Goal: Information Seeking & Learning: Find specific fact

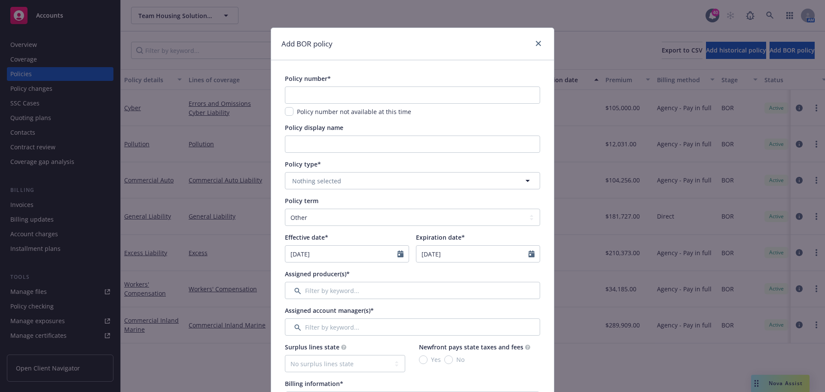
select select "other"
click at [327, 90] on input "text" at bounding box center [412, 94] width 255 height 17
paste input "5096781097"
type input "5096781097"
click at [320, 181] on span "Nothing selected" at bounding box center [316, 180] width 49 height 9
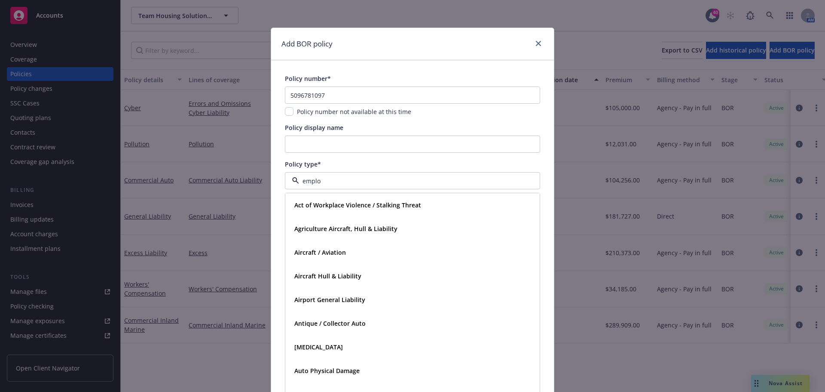
type input "employ"
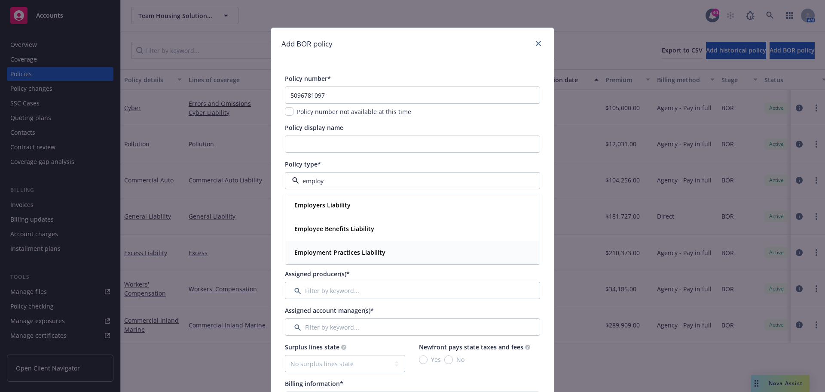
click at [333, 251] on strong "Employment Practices Liability" at bounding box center [339, 252] width 91 height 8
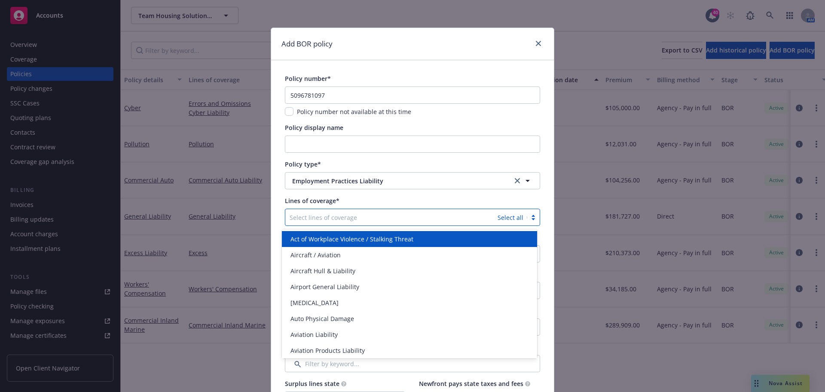
click at [312, 216] on div at bounding box center [392, 217] width 204 height 10
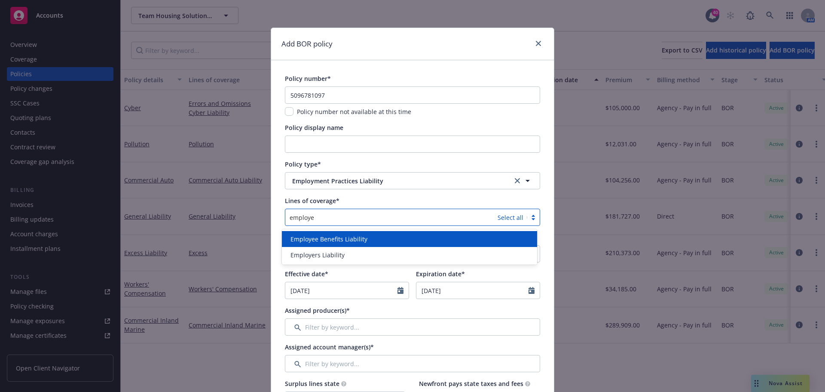
type input "employ"
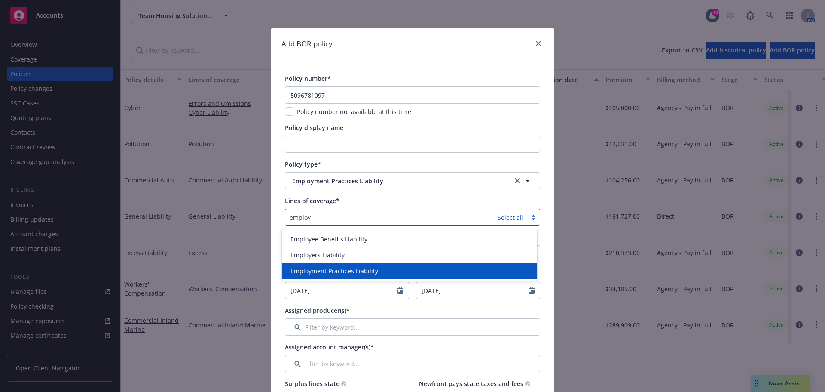
click at [343, 273] on span "Employment Practices Liability" at bounding box center [335, 270] width 88 height 9
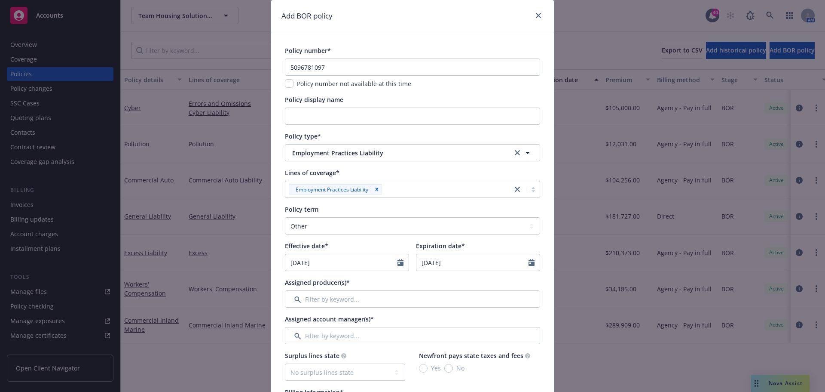
scroll to position [43, 0]
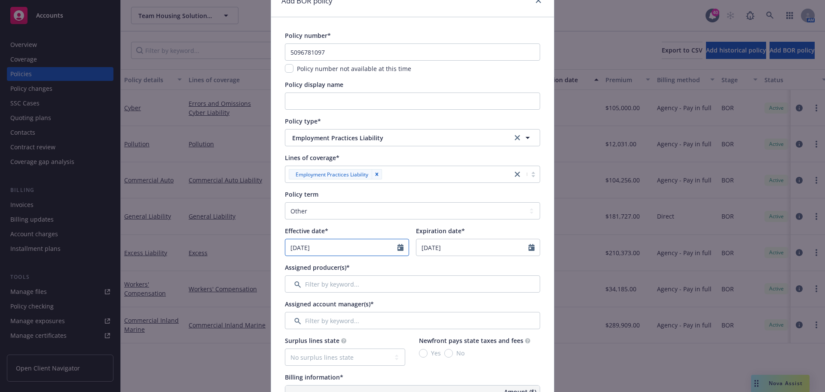
click at [398, 245] on icon "Calendar" at bounding box center [401, 247] width 6 height 7
click at [291, 264] on button "button" at bounding box center [294, 268] width 10 height 10
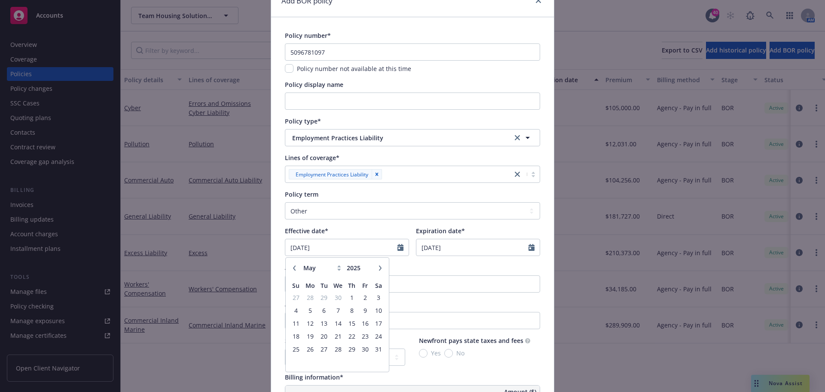
click at [291, 264] on button "button" at bounding box center [294, 268] width 10 height 10
select select "4"
click at [306, 310] on span "7" at bounding box center [309, 310] width 13 height 11
type input "[DATE]"
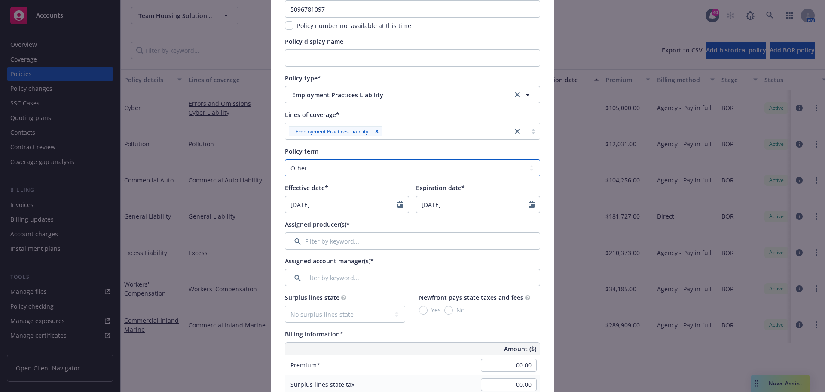
click at [361, 170] on select "Select policy term 12 Month 6 Month 4 Month 3 Month 2 Month 1 Month 36 Month (3…" at bounding box center [412, 167] width 255 height 17
select select "6"
click at [285, 159] on select "Select policy term 12 Month 6 Month 4 Month 3 Month 2 Month 1 Month 36 Month (3…" at bounding box center [412, 167] width 255 height 17
type input "10/07/2025"
click at [298, 165] on select "Select policy term 12 Month 6 Month 4 Month 3 Month 2 Month 1 Month 36 Month (3…" at bounding box center [412, 167] width 255 height 17
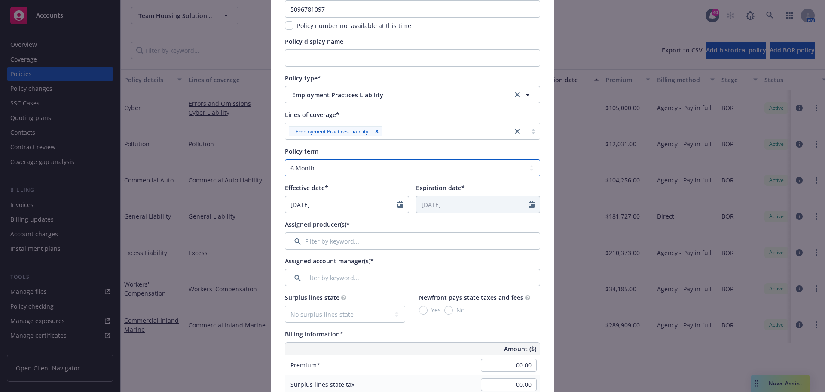
select select "12"
click at [285, 159] on select "Select policy term 12 Month 6 Month 4 Month 3 Month 2 Month 1 Month 36 Month (3…" at bounding box center [412, 167] width 255 height 17
type input "[DATE]"
click at [334, 240] on input "Filter by keyword..." at bounding box center [412, 240] width 255 height 17
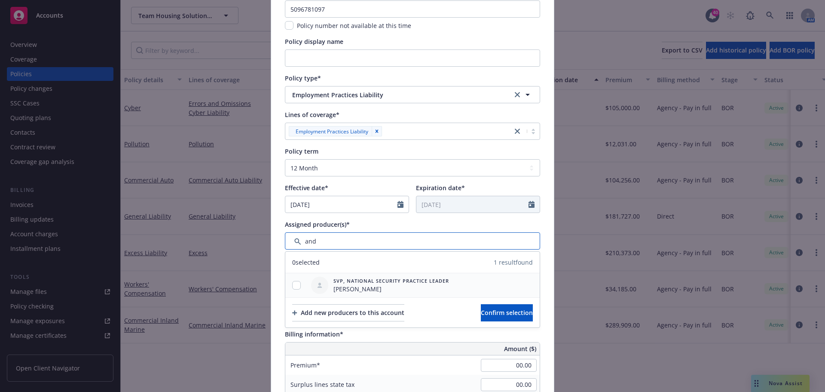
type input "and"
click at [299, 288] on div at bounding box center [296, 285] width 22 height 9
drag, startPoint x: 291, startPoint y: 285, endPoint x: 395, endPoint y: 329, distance: 111.9
click at [292, 285] on input "checkbox" at bounding box center [296, 285] width 9 height 9
checkbox input "true"
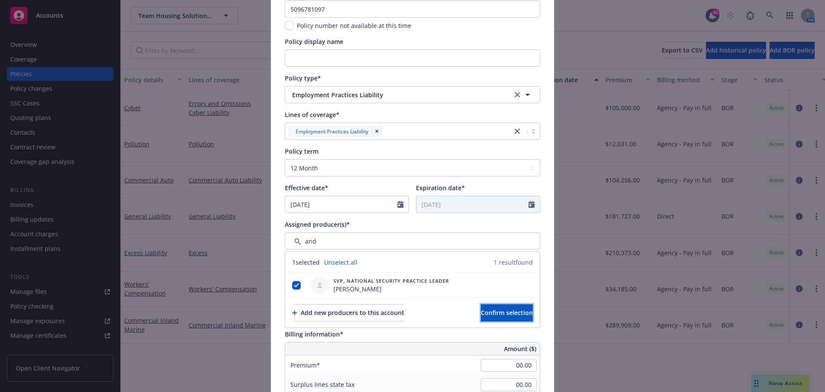
click at [481, 313] on span "Confirm selection" at bounding box center [507, 312] width 52 height 8
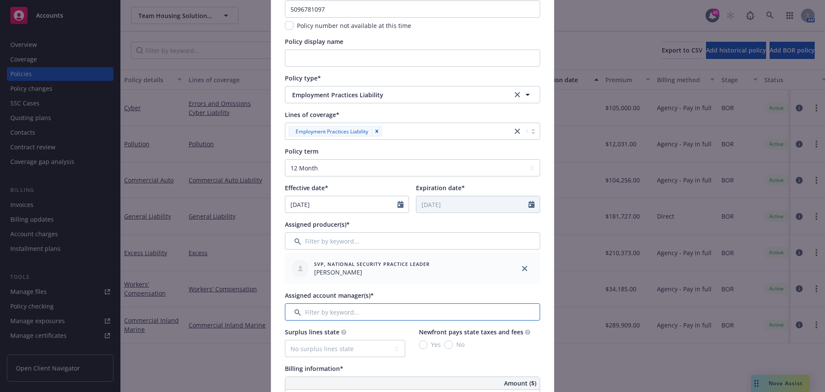
click at [337, 314] on input "Filter by keyword..." at bounding box center [412, 311] width 255 height 17
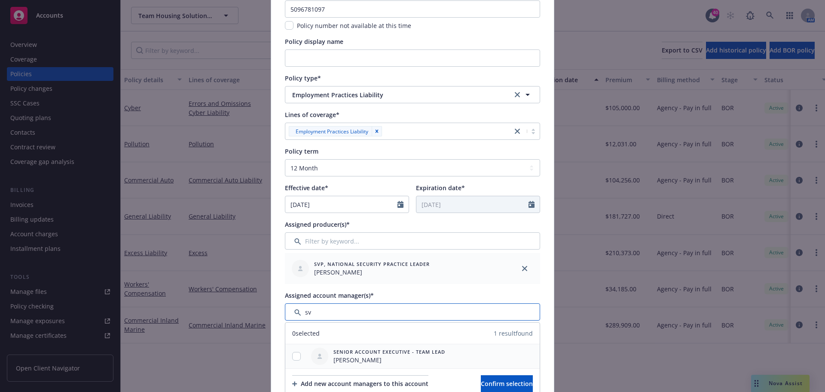
type input "sv"
click at [292, 356] on input "checkbox" at bounding box center [296, 356] width 9 height 9
checkbox input "true"
click at [491, 382] on span "Confirm selection" at bounding box center [507, 383] width 52 height 8
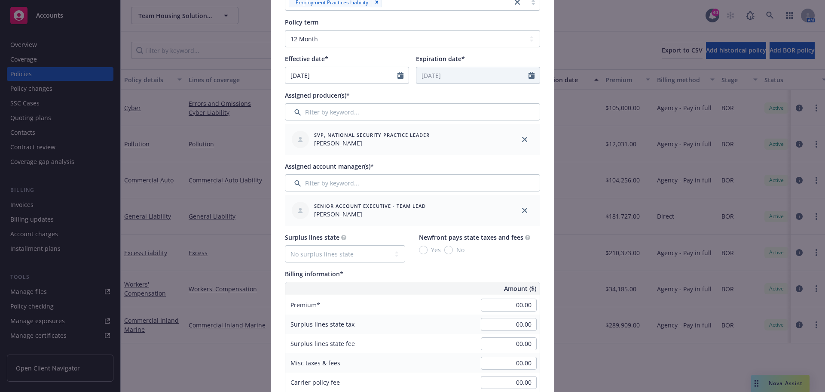
scroll to position [258, 0]
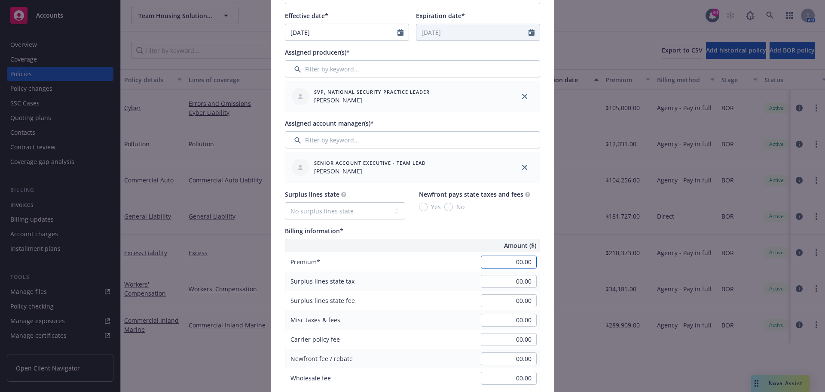
click at [523, 263] on input "00.00" at bounding box center [509, 261] width 56 height 13
type input "5,321.00"
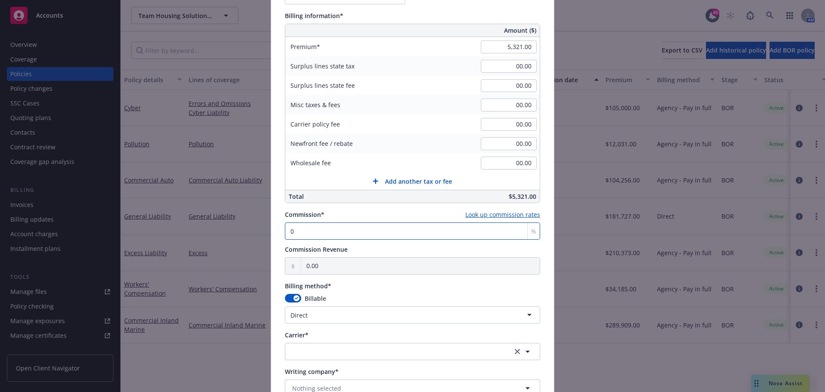
click at [306, 231] on input "0" at bounding box center [412, 230] width 255 height 17
type input "1"
type input "53.21"
type input "10"
type input "532.10"
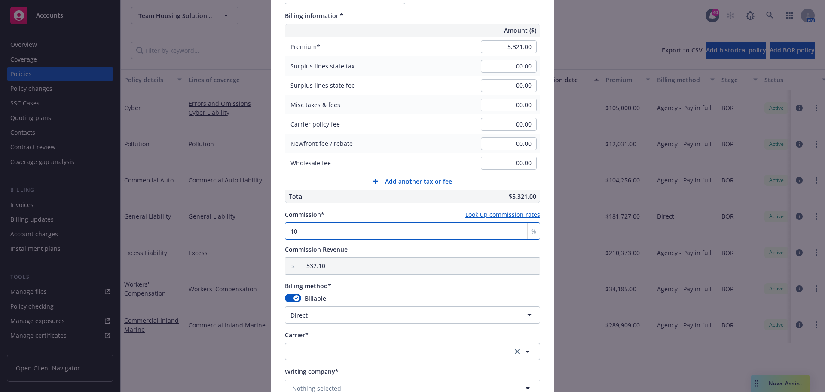
type input "10"
click at [338, 317] on html "Accounts Overview Coverage Policies Policy changes SSC Cases Quoting plans Cont…" at bounding box center [412, 196] width 825 height 392
select select "AGENCY_PAY_IN_FULL"
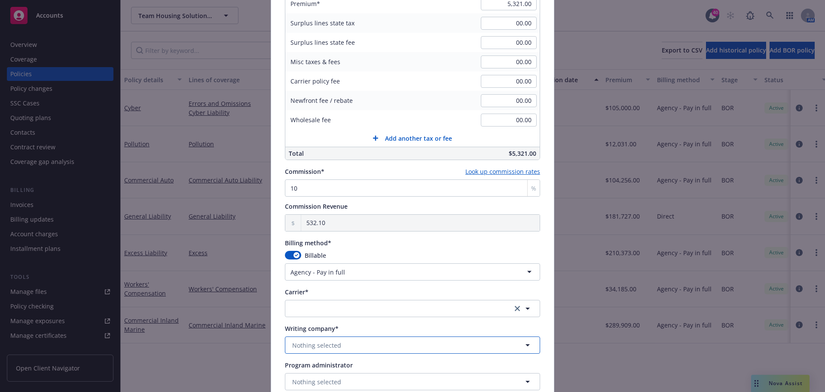
click at [340, 344] on button "Nothing selected" at bounding box center [412, 344] width 255 height 17
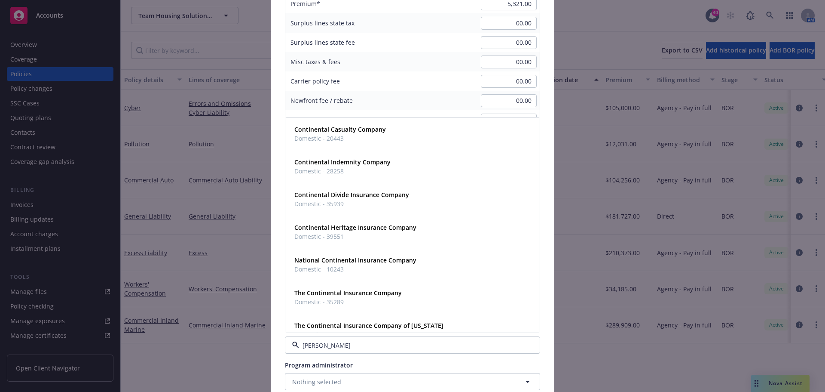
type input "contin"
click at [341, 135] on span "Domestic - 20443" at bounding box center [340, 138] width 92 height 9
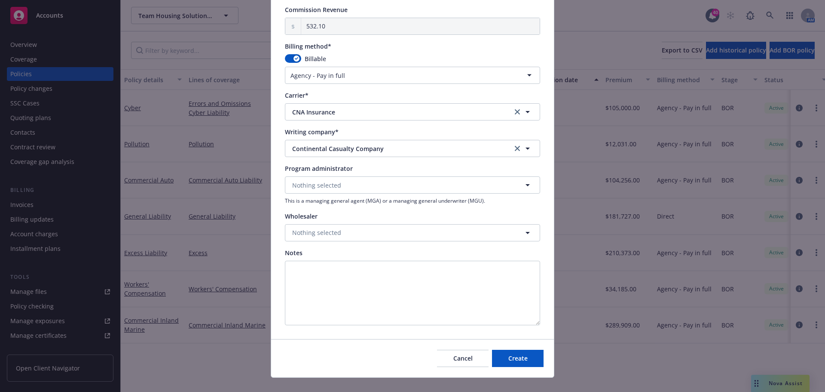
scroll to position [725, 0]
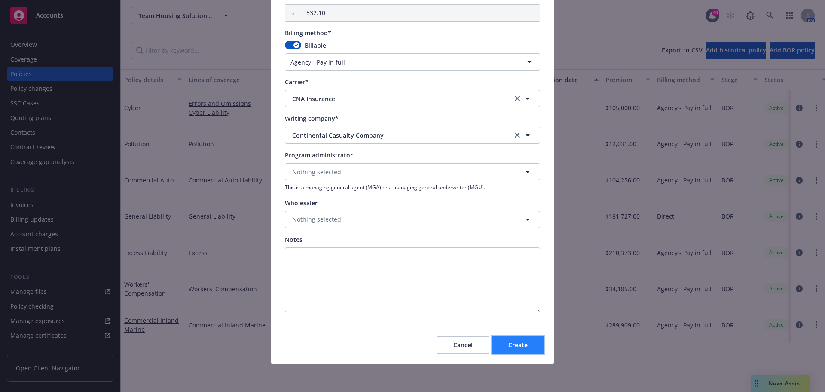
click at [511, 350] on button "Create" at bounding box center [518, 344] width 52 height 17
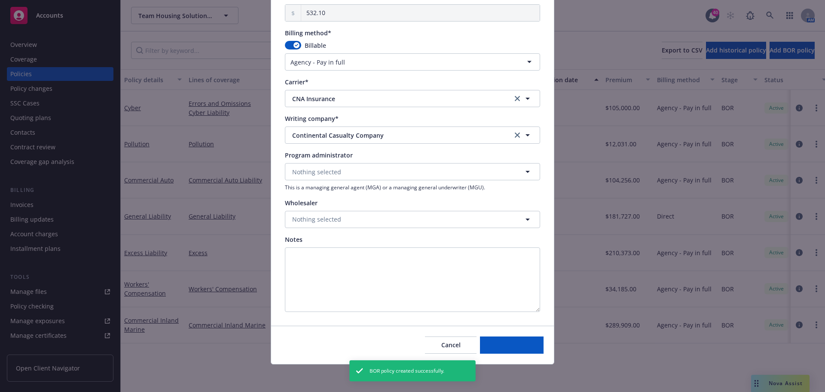
select select "DIRECT"
select select "other"
type input "[DATE]"
type input "00.00"
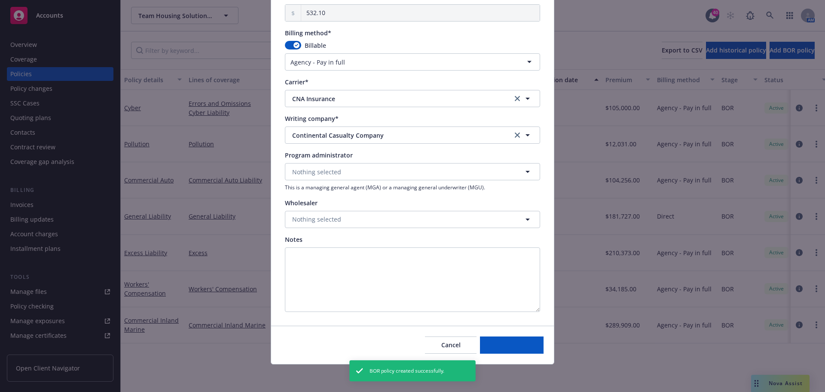
type input "0"
type input "0.00"
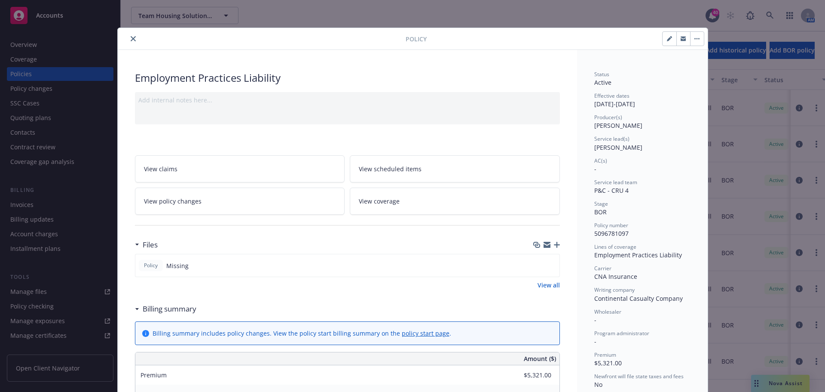
click at [130, 41] on button "close" at bounding box center [133, 39] width 10 height 10
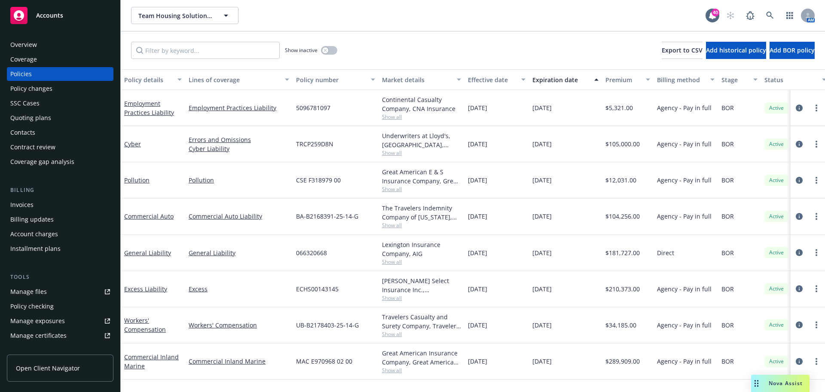
click at [38, 287] on div "Manage files" at bounding box center [28, 292] width 37 height 14
click at [779, 52] on span "Add BOR policy" at bounding box center [792, 50] width 45 height 8
select select "other"
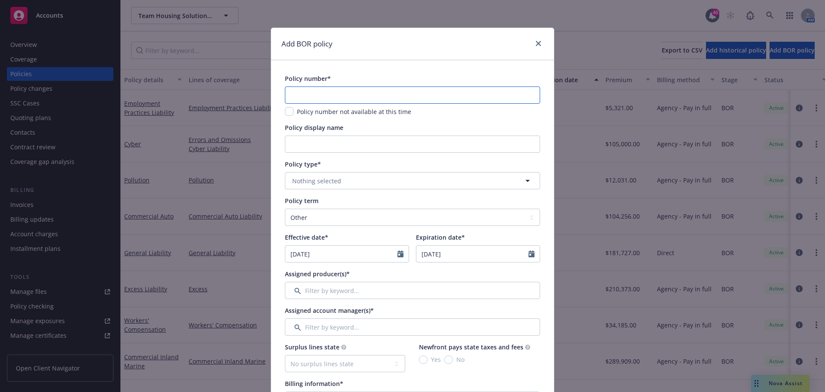
click at [315, 95] on input "text" at bounding box center [412, 94] width 255 height 17
click at [303, 93] on input "text" at bounding box center [412, 94] width 255 height 17
type input "65KB0562308-23"
click at [325, 181] on span "Nothing selected" at bounding box center [316, 180] width 49 height 9
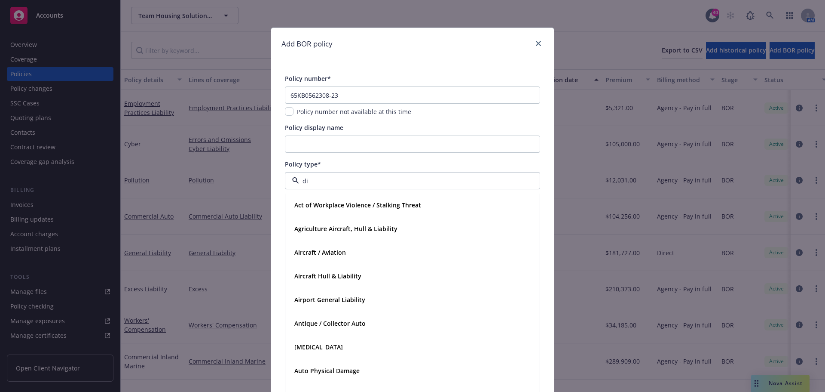
type input "dir"
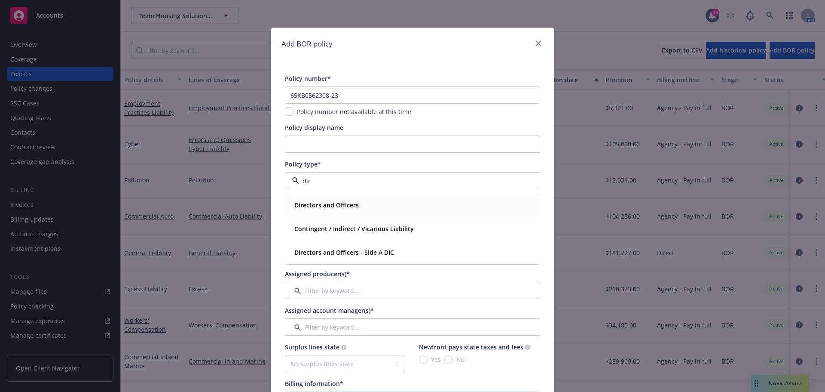
click at [330, 199] on div "Directors and Officers" at bounding box center [326, 205] width 70 height 12
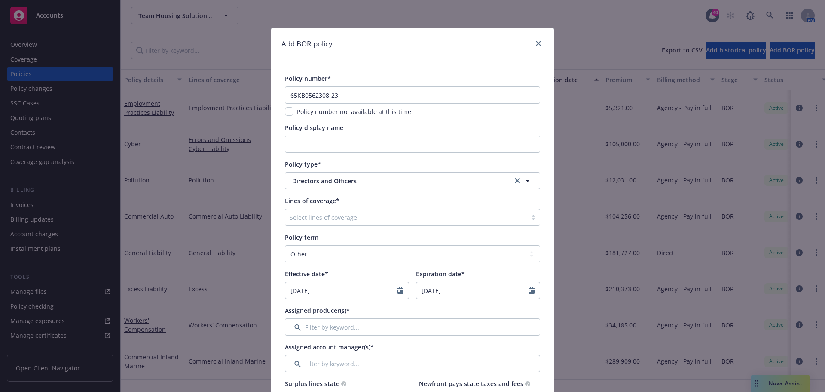
click at [321, 216] on div at bounding box center [406, 217] width 233 height 10
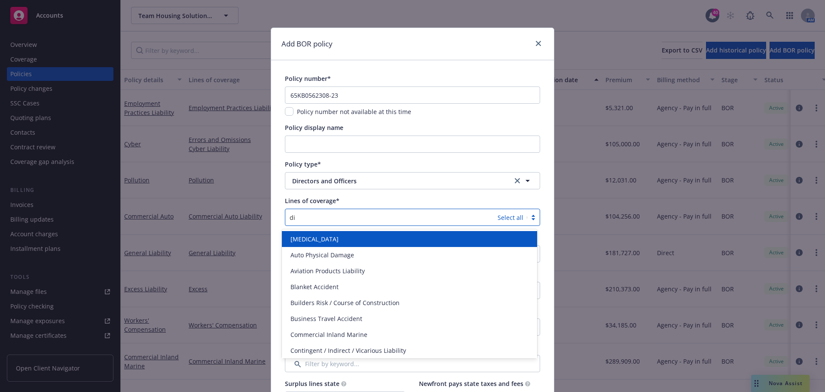
type input "dir"
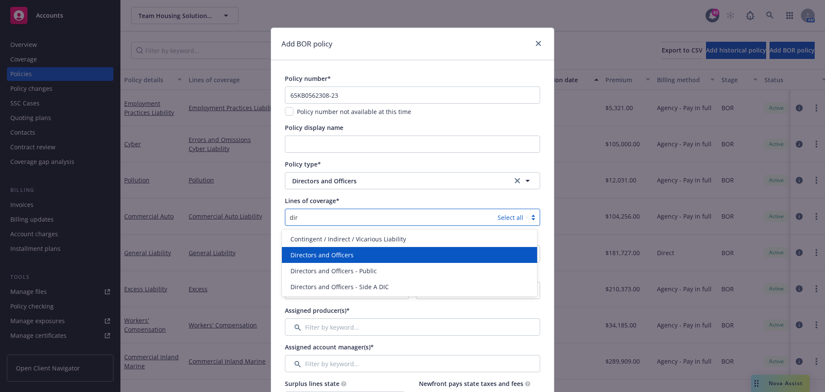
click at [337, 257] on span "Directors and Officers" at bounding box center [322, 254] width 63 height 9
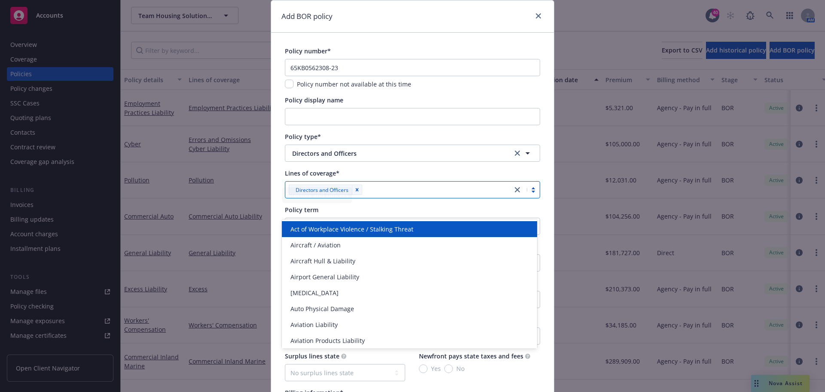
scroll to position [43, 0]
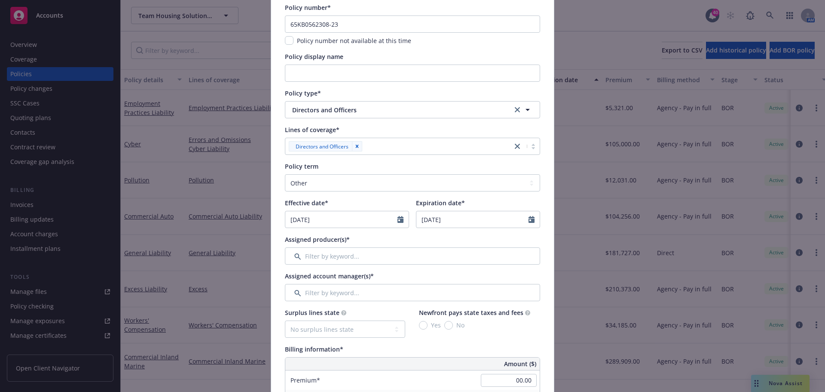
scroll to position [86, 0]
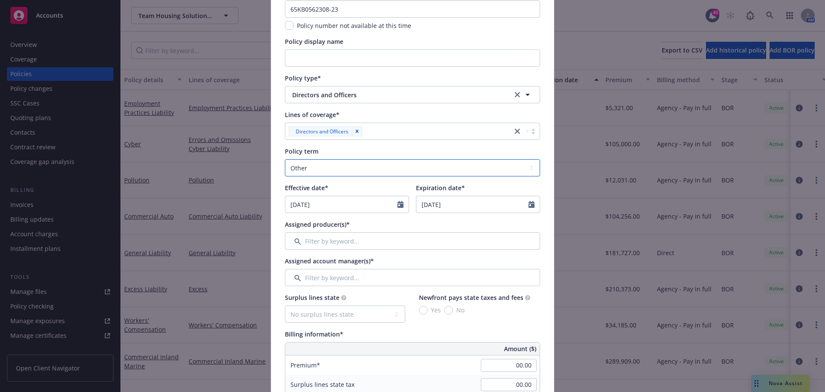
click at [318, 170] on select "Select policy term 12 Month 6 Month 4 Month 3 Month 2 Month 1 Month 36 Month (3…" at bounding box center [412, 167] width 255 height 17
click at [285, 159] on select "Select policy term 12 Month 6 Month 4 Month 3 Month 2 Month 1 Month 36 Month (3…" at bounding box center [412, 167] width 255 height 17
click at [307, 196] on input "[DATE]" at bounding box center [341, 204] width 112 height 16
click at [289, 224] on button "button" at bounding box center [294, 225] width 10 height 10
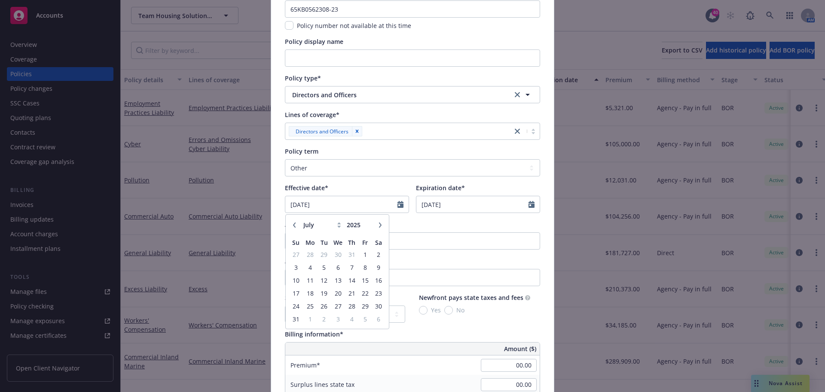
click at [289, 224] on button "button" at bounding box center [294, 225] width 10 height 10
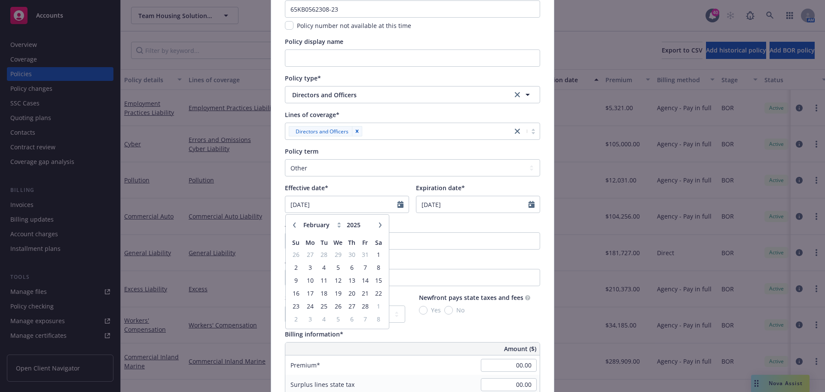
click at [289, 224] on button "button" at bounding box center [294, 225] width 10 height 10
select select "12"
type input "2024"
click at [289, 224] on button "button" at bounding box center [294, 225] width 10 height 10
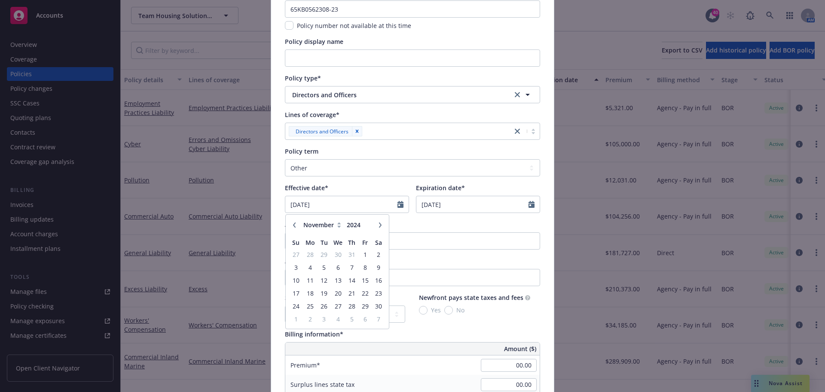
click at [289, 224] on button "button" at bounding box center [294, 225] width 10 height 10
click at [368, 224] on input "2024" at bounding box center [359, 224] width 28 height 9
click at [378, 226] on icon "button" at bounding box center [380, 224] width 5 height 5
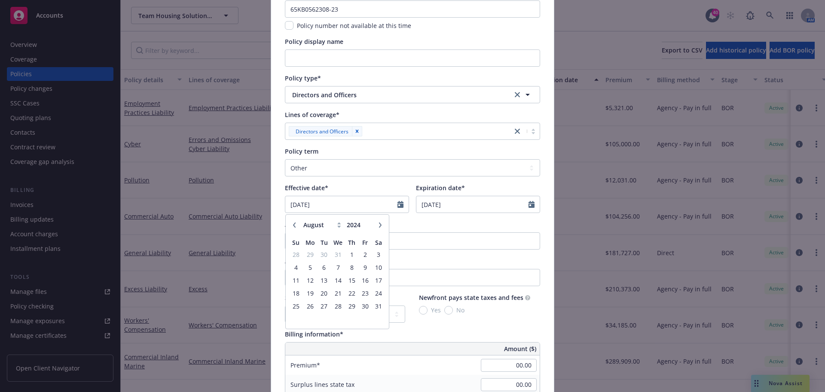
select select "9"
drag, startPoint x: 362, startPoint y: 269, endPoint x: 374, endPoint y: 258, distance: 15.9
click at [363, 268] on span "13" at bounding box center [365, 267] width 12 height 11
type input "[DATE]"
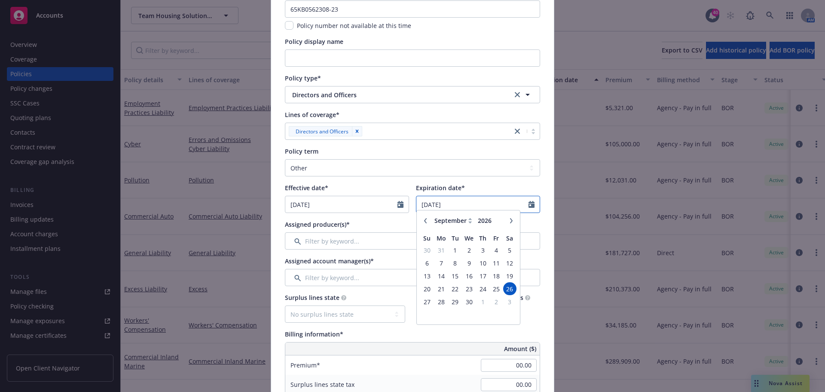
click at [438, 208] on input "[DATE]" at bounding box center [472, 204] width 112 height 16
click at [420, 225] on button "button" at bounding box center [425, 225] width 10 height 10
click at [420, 224] on button "button" at bounding box center [425, 225] width 10 height 10
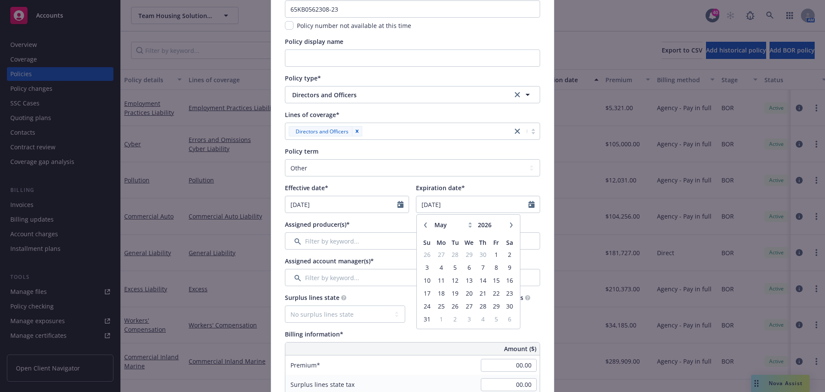
click at [420, 224] on button "button" at bounding box center [425, 225] width 10 height 10
select select "4"
click at [452, 268] on span "7" at bounding box center [456, 267] width 12 height 11
type input "[DATE]"
click at [415, 223] on div "Assigned producer(s)*" at bounding box center [412, 224] width 255 height 9
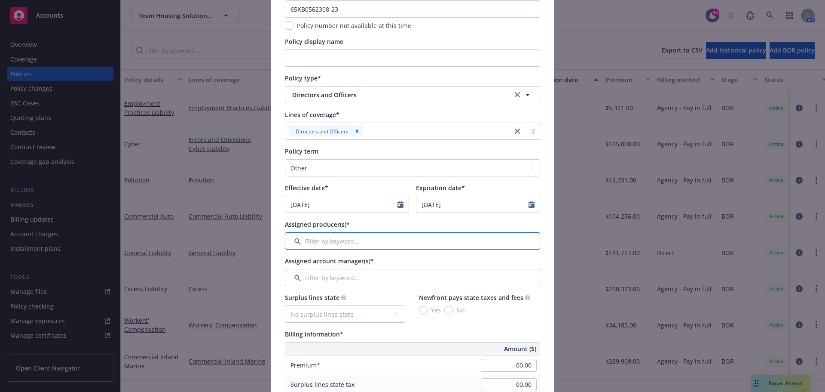
click at [345, 241] on input "Filter by keyword..." at bounding box center [412, 240] width 255 height 17
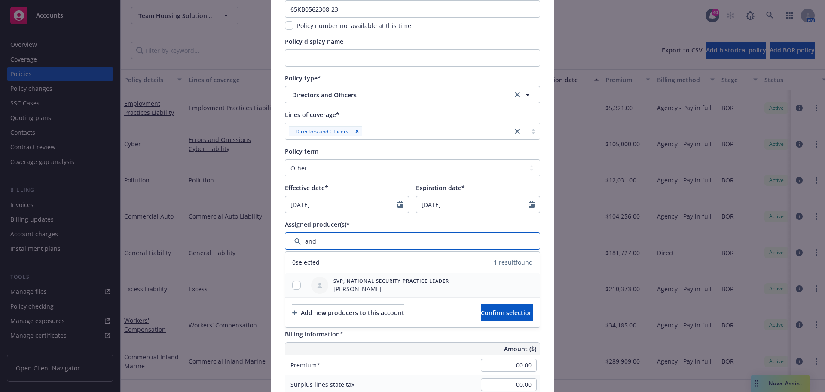
type input "and"
click at [293, 285] on input "checkbox" at bounding box center [296, 285] width 9 height 9
checkbox input "true"
click at [489, 306] on button "Confirm selection" at bounding box center [507, 312] width 52 height 17
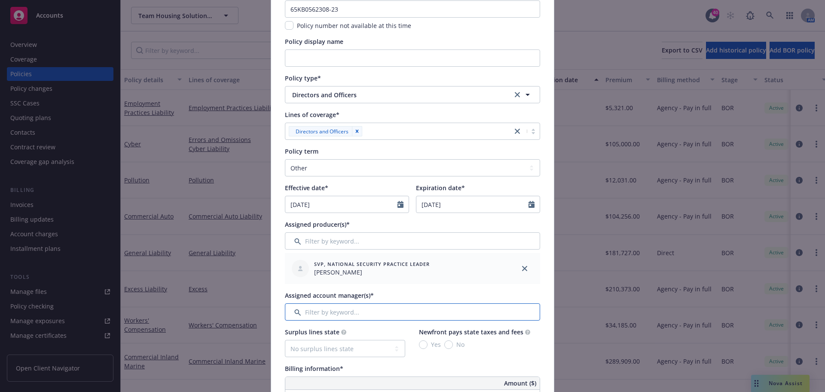
click at [343, 312] on input "Filter by keyword..." at bounding box center [412, 311] width 255 height 17
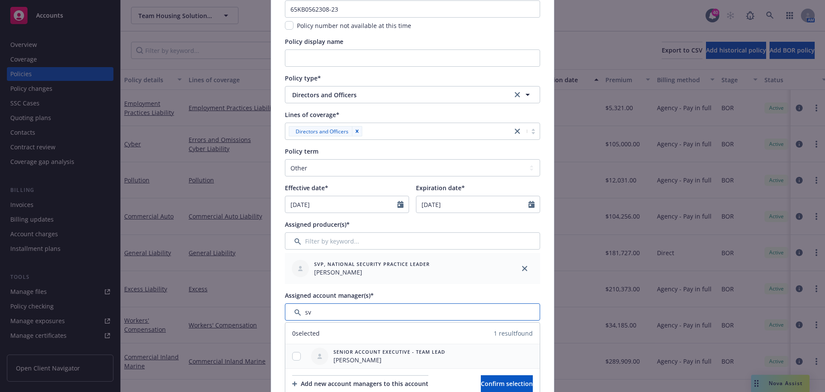
type input "sv"
click at [295, 357] on input "checkbox" at bounding box center [296, 356] width 9 height 9
checkbox input "true"
click at [487, 380] on span "Confirm selection" at bounding box center [507, 383] width 52 height 8
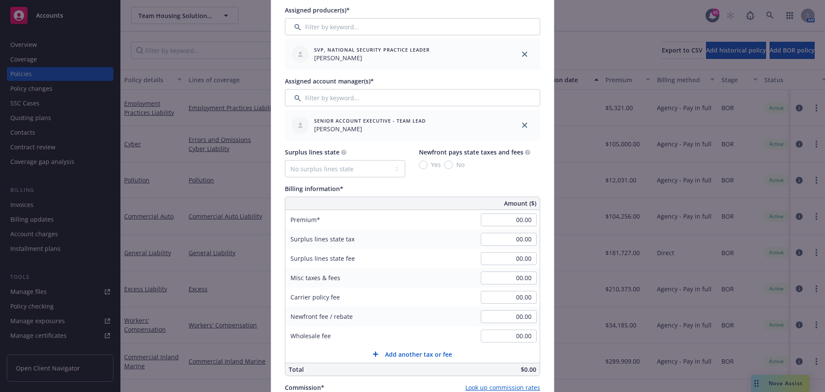
scroll to position [301, 0]
click at [527, 222] on input "00.00" at bounding box center [509, 218] width 56 height 13
type input "26,646.00"
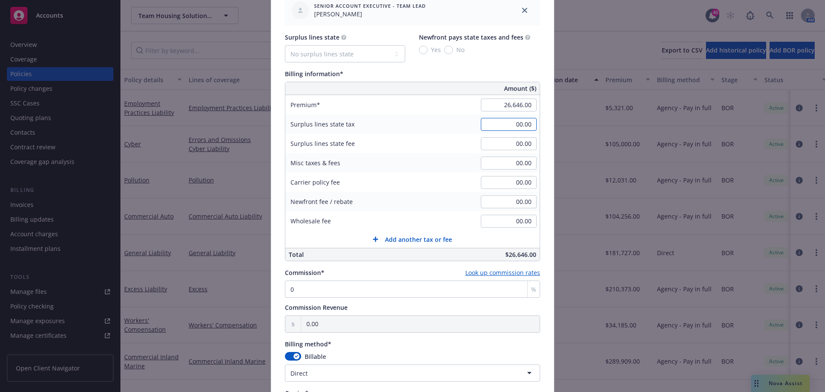
scroll to position [430, 0]
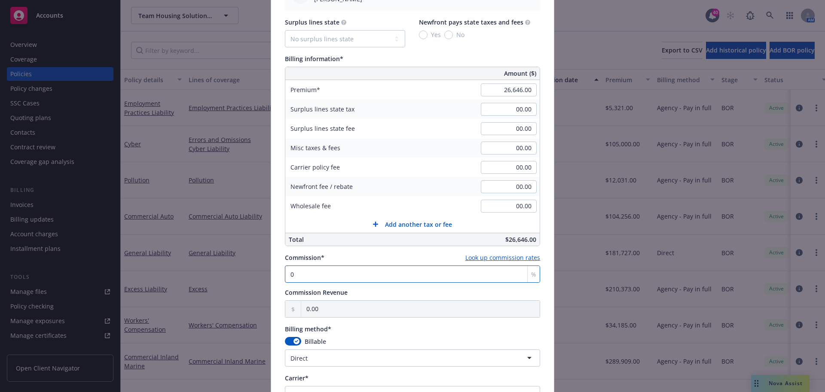
click at [317, 274] on input "0" at bounding box center [412, 273] width 255 height 17
type input "1"
type input "266.46"
type input "10"
type input "2,664.60"
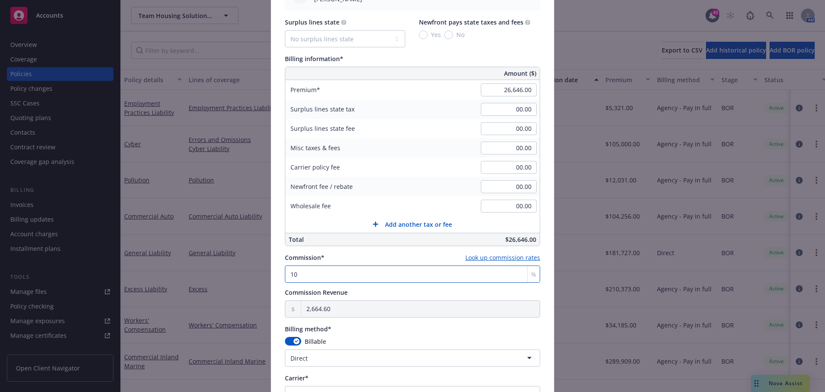
type input "10"
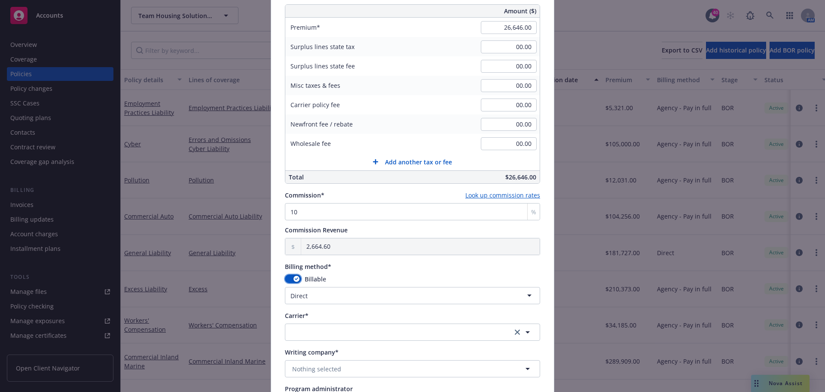
scroll to position [559, 0]
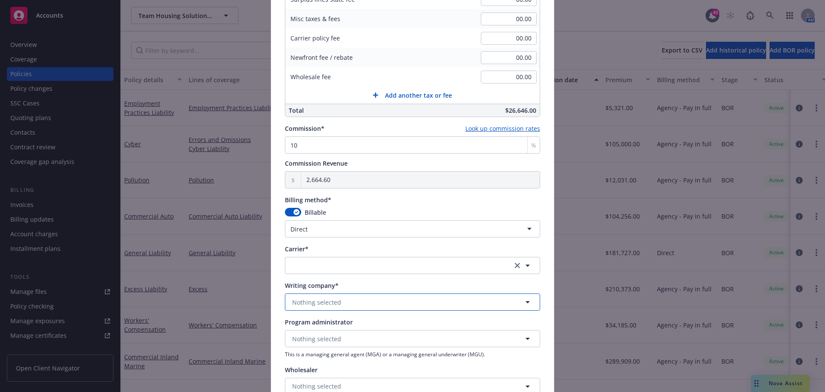
click at [324, 302] on span "Nothing selected" at bounding box center [316, 301] width 49 height 9
type input "twin c"
click at [324, 275] on span "Domestic - 29459" at bounding box center [344, 277] width 100 height 9
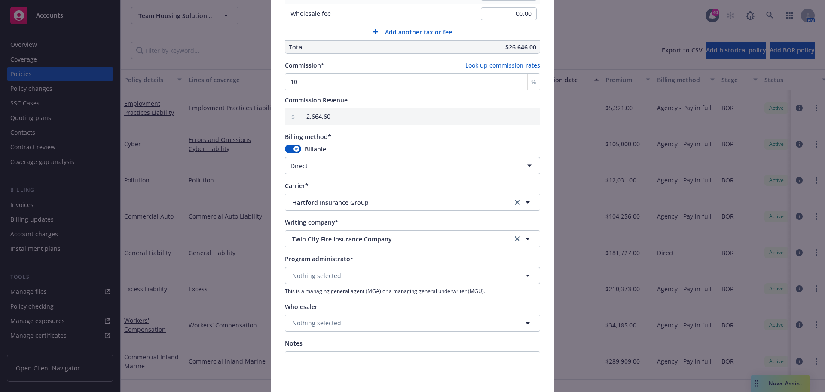
scroll to position [725, 0]
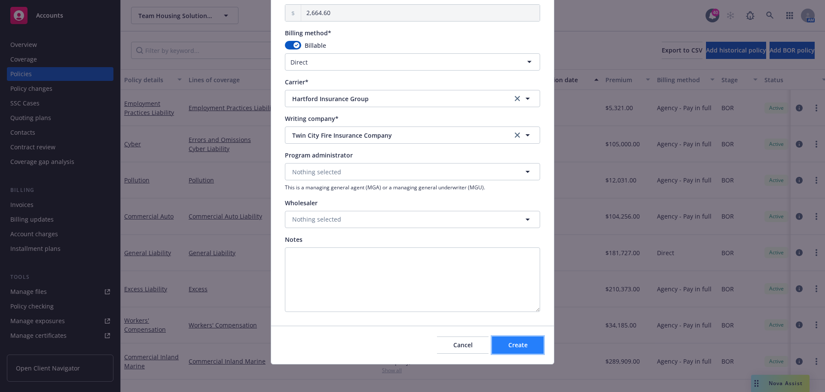
click at [517, 344] on span "Create" at bounding box center [517, 344] width 19 height 8
type input "[DATE]"
type input "00.00"
type input "0"
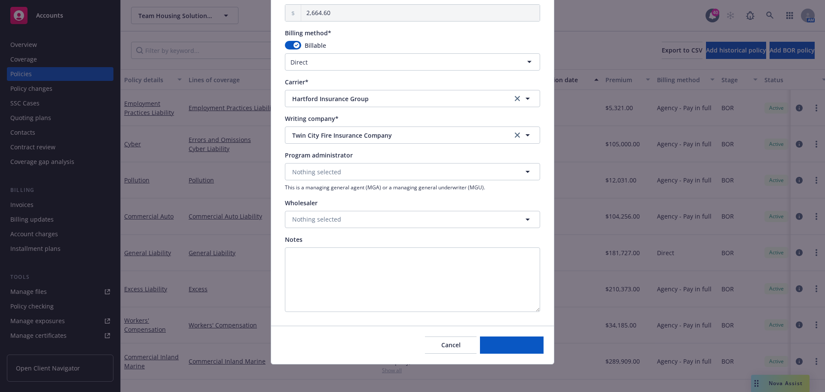
type input "0.00"
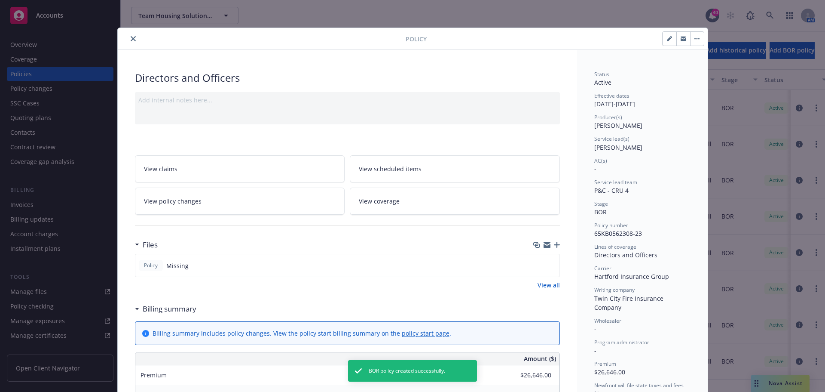
click at [130, 34] on button "close" at bounding box center [133, 39] width 10 height 10
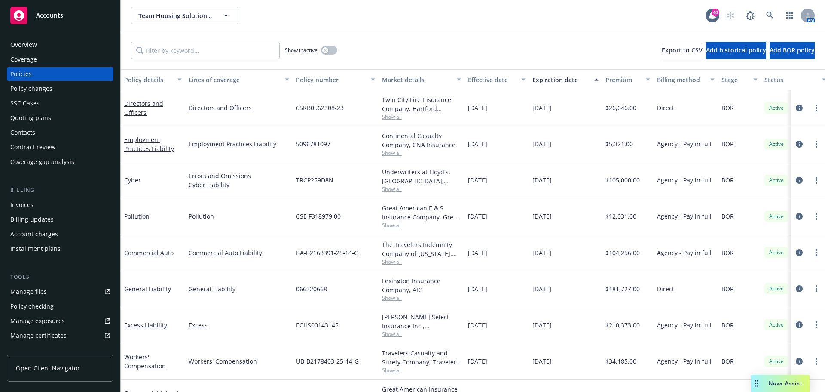
click at [397, 116] on span "Show all" at bounding box center [421, 116] width 79 height 7
click at [370, 105] on div "65KB0562308-23" at bounding box center [336, 108] width 86 height 36
click at [394, 153] on span "Show all" at bounding box center [421, 152] width 79 height 7
click at [357, 129] on div "5096781097" at bounding box center [336, 144] width 86 height 36
click at [391, 188] on span "Show all" at bounding box center [421, 188] width 79 height 7
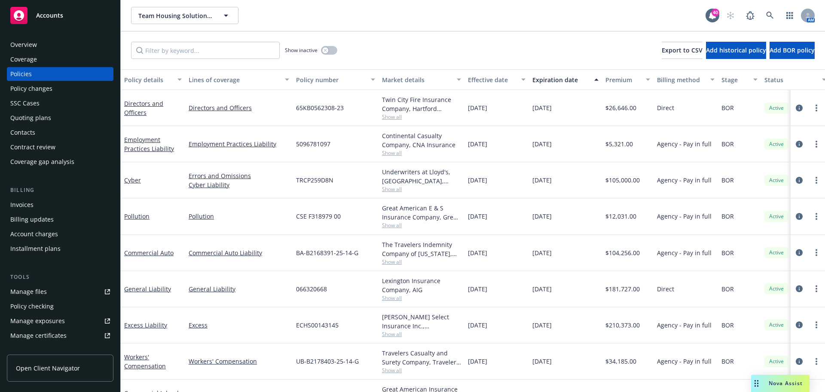
click at [357, 171] on div "TRCP259D8N" at bounding box center [336, 180] width 86 height 36
click at [394, 224] on span "Show all" at bounding box center [421, 224] width 79 height 7
click at [355, 206] on div "CSE F318979 00" at bounding box center [336, 216] width 86 height 36
click at [394, 262] on span "Show all" at bounding box center [421, 261] width 79 height 7
click at [361, 236] on div "BA-B2168391-25-14-G" at bounding box center [336, 253] width 86 height 36
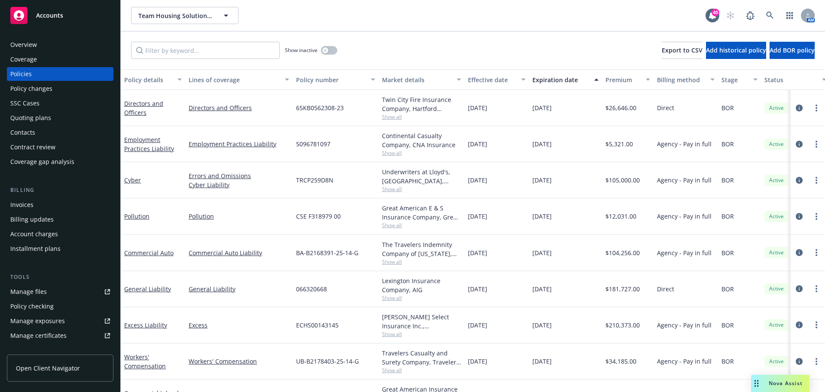
click at [41, 49] on div "Overview" at bounding box center [60, 45] width 100 height 14
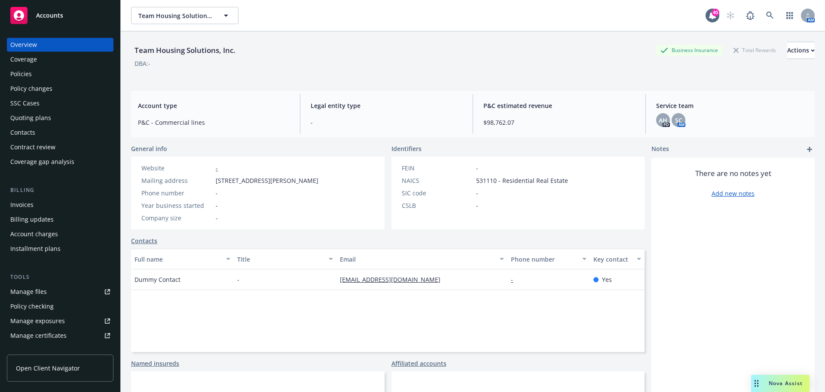
click at [29, 73] on div "Policies" at bounding box center [20, 74] width 21 height 14
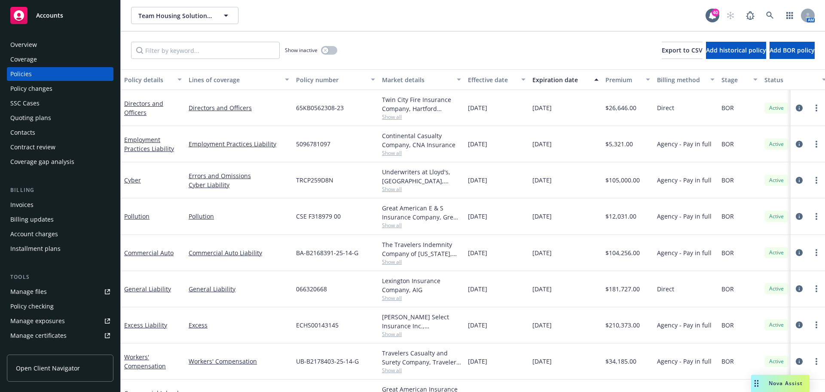
click at [338, 253] on span "BA-B2168391-25-14-G" at bounding box center [327, 252] width 62 height 9
copy span "BA-B2168391-25-14-G"
click at [334, 360] on span "UB-B2178403-25-14-G" at bounding box center [327, 360] width 63 height 9
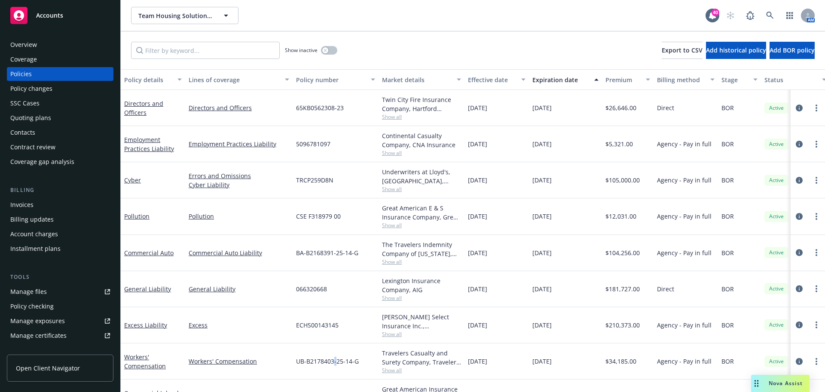
click at [334, 360] on span "UB-B2178403-25-14-G" at bounding box center [327, 360] width 63 height 9
copy span "UB-B2178403-25-14-G"
click at [394, 223] on span "Show all" at bounding box center [421, 224] width 79 height 7
click at [366, 214] on div "CSE F318979 00" at bounding box center [336, 216] width 86 height 36
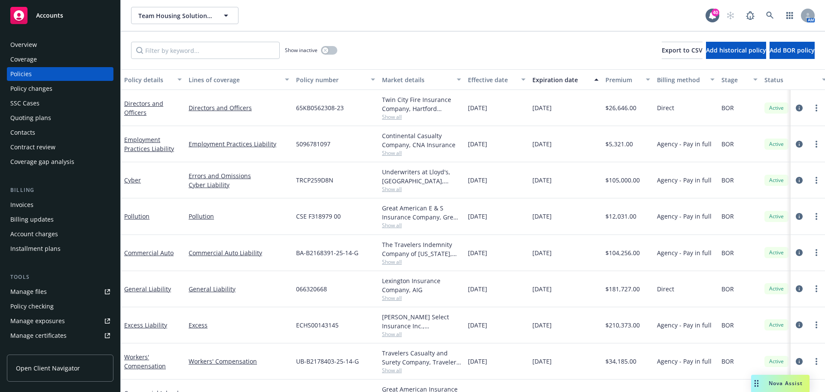
click at [395, 115] on span "Show all" at bounding box center [421, 116] width 79 height 7
click at [361, 105] on div "65KB0562308-23" at bounding box center [336, 108] width 86 height 36
click at [390, 153] on span "Show all" at bounding box center [421, 152] width 79 height 7
click at [362, 138] on div "5096781097" at bounding box center [336, 144] width 86 height 36
click at [392, 189] on span "Show all" at bounding box center [421, 188] width 79 height 7
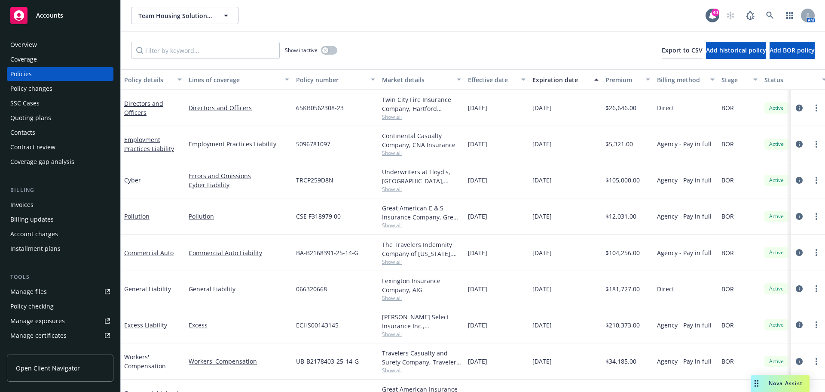
click at [352, 161] on div "5096781097" at bounding box center [336, 144] width 86 height 36
click at [396, 226] on span "Show all" at bounding box center [421, 224] width 79 height 7
click at [352, 205] on div "CSE F318979 00" at bounding box center [336, 216] width 86 height 36
click at [395, 260] on span "Show all" at bounding box center [421, 261] width 79 height 7
click at [355, 240] on div "BA-B2168391-25-14-G" at bounding box center [336, 253] width 86 height 36
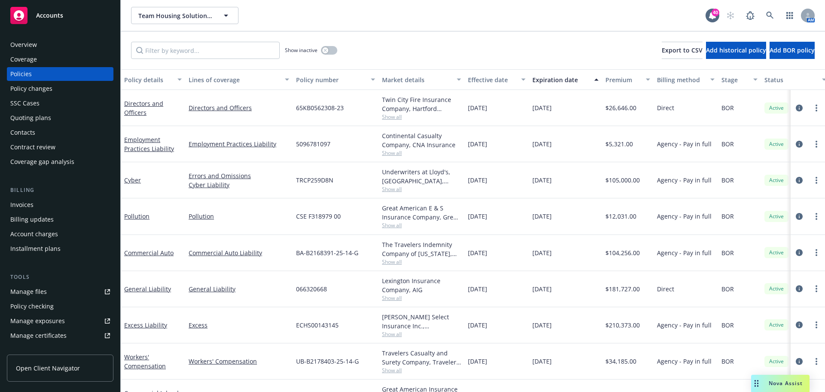
click at [392, 298] on span "Show all" at bounding box center [421, 297] width 79 height 7
click at [267, 272] on div "General Liability" at bounding box center [238, 289] width 107 height 36
click at [393, 336] on span "Show all" at bounding box center [421, 333] width 79 height 7
click at [272, 305] on div "General Liability" at bounding box center [238, 289] width 107 height 36
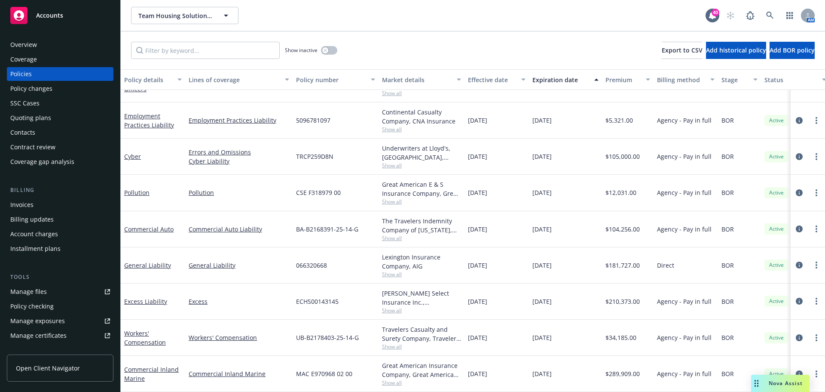
click at [391, 343] on span "Show all" at bounding box center [421, 346] width 79 height 7
click at [259, 306] on div "Excess" at bounding box center [238, 301] width 107 height 36
click at [391, 379] on span "Show all" at bounding box center [421, 382] width 79 height 7
click at [269, 322] on div "Workers' Compensation" at bounding box center [238, 337] width 107 height 36
click at [321, 190] on div "CSE F318979 00" at bounding box center [336, 192] width 86 height 36
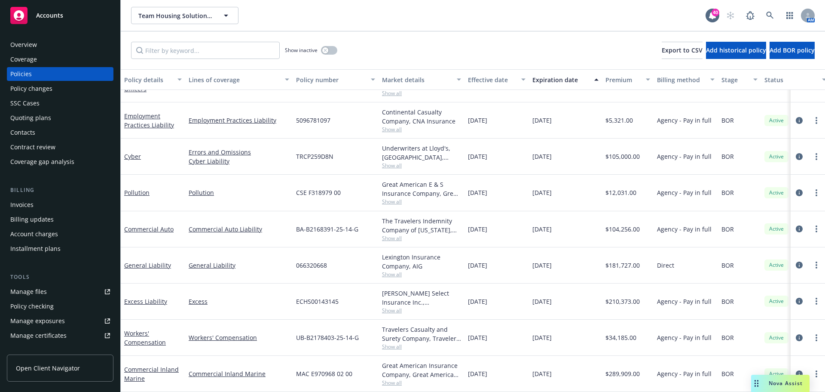
click at [317, 188] on span "CSE F318979 00" at bounding box center [318, 192] width 45 height 9
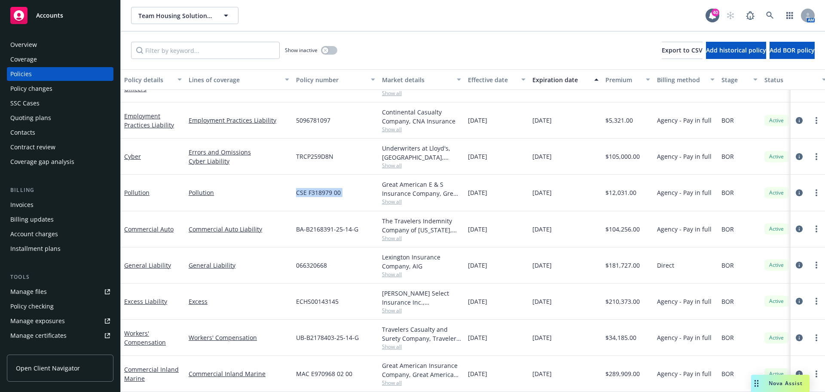
copy span "CSE F318979 00"
click at [337, 369] on span "MAC E970968 02 00" at bounding box center [324, 373] width 56 height 9
copy span "MAC E970968 02 00"
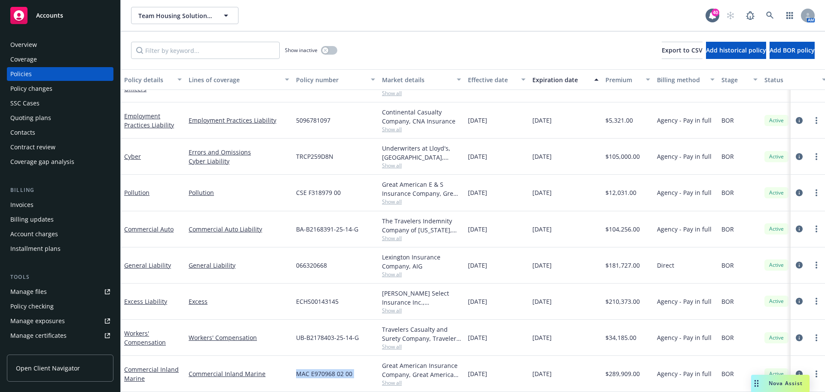
scroll to position [0, 0]
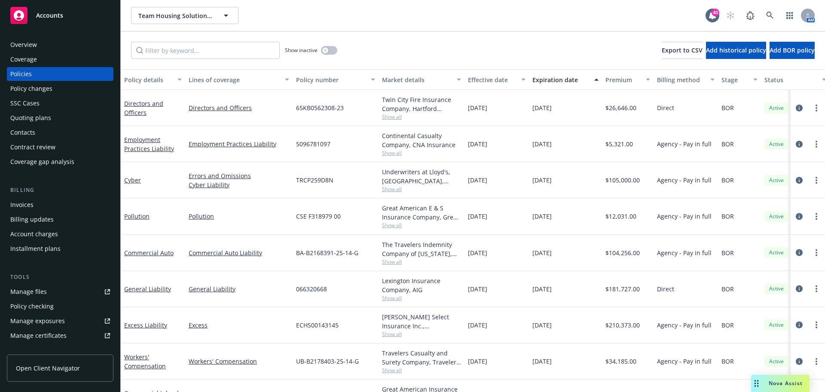
click at [394, 152] on span "Show all" at bounding box center [421, 152] width 79 height 7
click at [361, 122] on div "65KB0562308-23" at bounding box center [336, 108] width 86 height 36
click at [393, 190] on span "Show all" at bounding box center [421, 188] width 79 height 7
click at [448, 168] on div "Underwriters at Lloyd's, [GEOGRAPHIC_DATA], [PERSON_NAME] of [GEOGRAPHIC_DATA]" at bounding box center [421, 176] width 79 height 18
click at [397, 224] on span "Show all" at bounding box center [421, 224] width 79 height 7
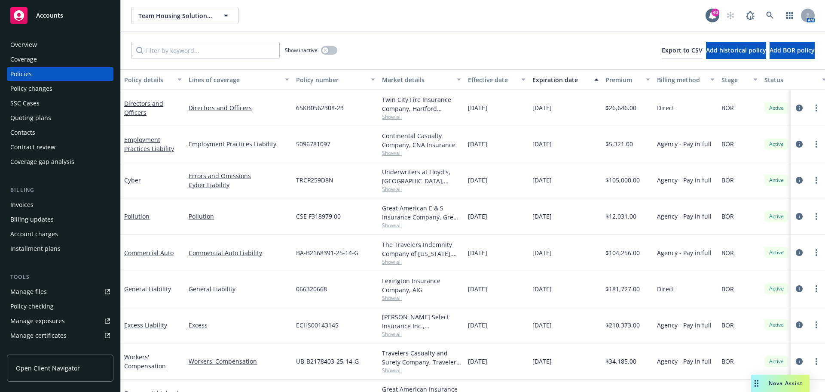
click at [459, 193] on div "Underwriters at Lloyd's, [GEOGRAPHIC_DATA], [PERSON_NAME] of London Show all" at bounding box center [422, 180] width 86 height 36
click at [395, 296] on span "Show all" at bounding box center [421, 297] width 79 height 7
click at [475, 268] on div "[DATE]" at bounding box center [497, 253] width 64 height 36
click at [399, 333] on span "Show all" at bounding box center [421, 333] width 79 height 7
click at [468, 271] on div "[DATE]" at bounding box center [497, 289] width 64 height 36
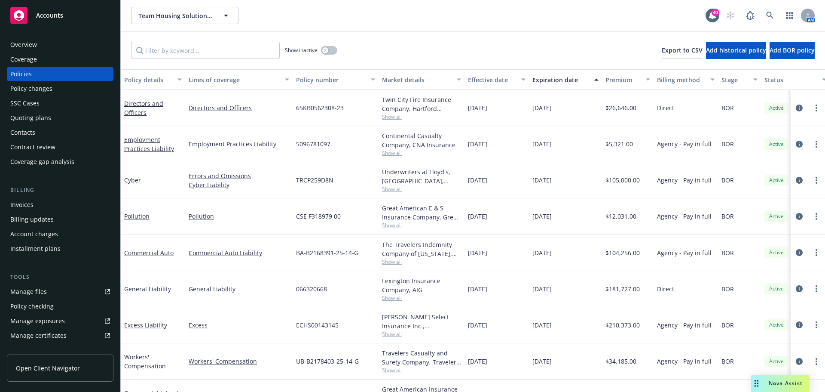
click at [396, 154] on span "Show all" at bounding box center [421, 152] width 79 height 7
click at [352, 134] on div "5096781097" at bounding box center [336, 144] width 86 height 36
click at [394, 115] on span "Show all" at bounding box center [421, 116] width 79 height 7
click at [443, 108] on div "Twin City Fire Insurance Company, Hartford Insurance Group" at bounding box center [421, 104] width 79 height 18
click at [394, 151] on span "Show all" at bounding box center [421, 152] width 79 height 7
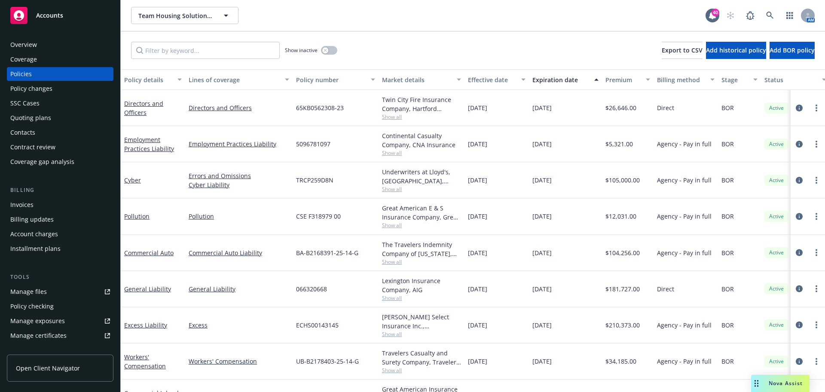
click at [355, 129] on div "5096781097" at bounding box center [336, 144] width 86 height 36
click at [327, 106] on span "65KB0562308-23" at bounding box center [320, 107] width 48 height 9
click at [328, 107] on span "65KB0562308-23" at bounding box center [320, 107] width 48 height 9
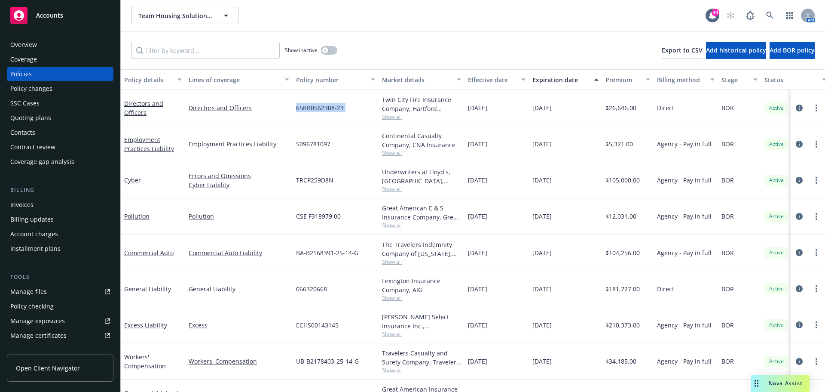
click at [328, 107] on span "65KB0562308-23" at bounding box center [320, 107] width 48 height 9
click at [384, 152] on span "Show all" at bounding box center [421, 152] width 79 height 7
click at [349, 141] on div "5096781097" at bounding box center [336, 144] width 86 height 36
click at [319, 146] on span "5096781097" at bounding box center [313, 143] width 34 height 9
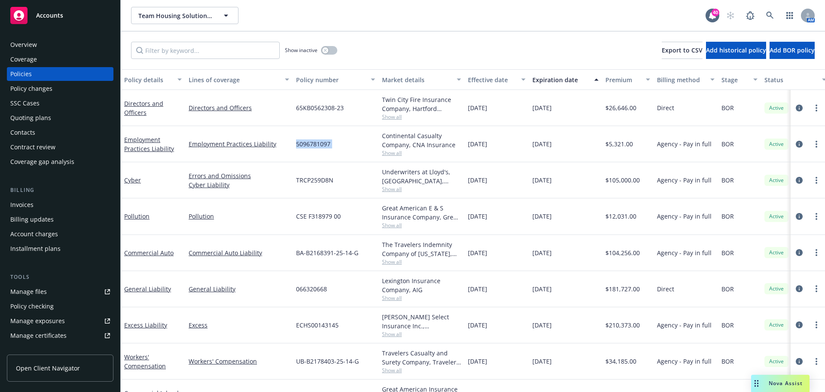
click at [319, 146] on span "5096781097" at bounding box center [313, 143] width 34 height 9
copy span "5096781097"
click at [396, 299] on span "Show all" at bounding box center [421, 297] width 79 height 7
click at [354, 304] on div "066320668" at bounding box center [336, 289] width 86 height 36
click at [395, 262] on span "Show all" at bounding box center [421, 261] width 79 height 7
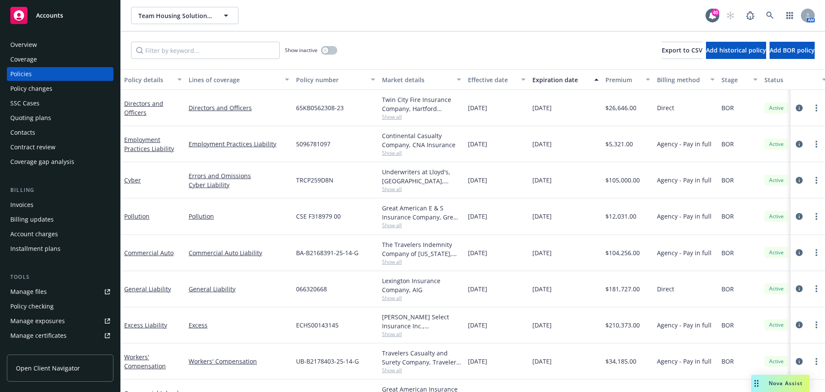
click at [259, 279] on div "General Liability" at bounding box center [238, 289] width 107 height 36
click at [395, 336] on span "Show all" at bounding box center [421, 333] width 79 height 7
click at [256, 314] on div "Excess" at bounding box center [238, 325] width 107 height 36
drag, startPoint x: 395, startPoint y: 334, endPoint x: 346, endPoint y: 330, distance: 49.1
click at [395, 334] on span "Show all" at bounding box center [421, 333] width 79 height 7
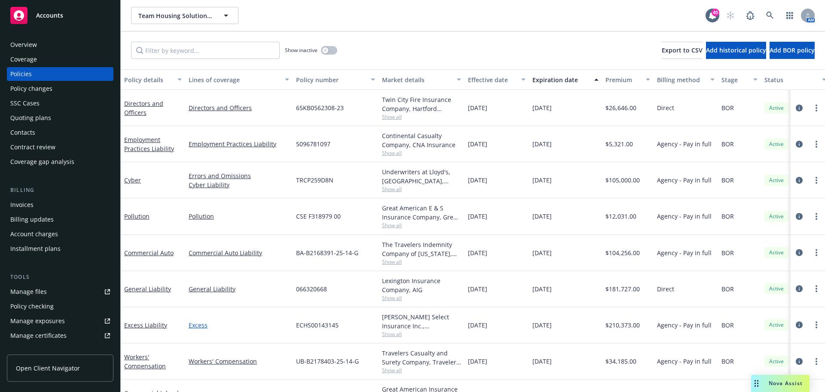
click at [244, 321] on link "Excess" at bounding box center [239, 324] width 101 height 9
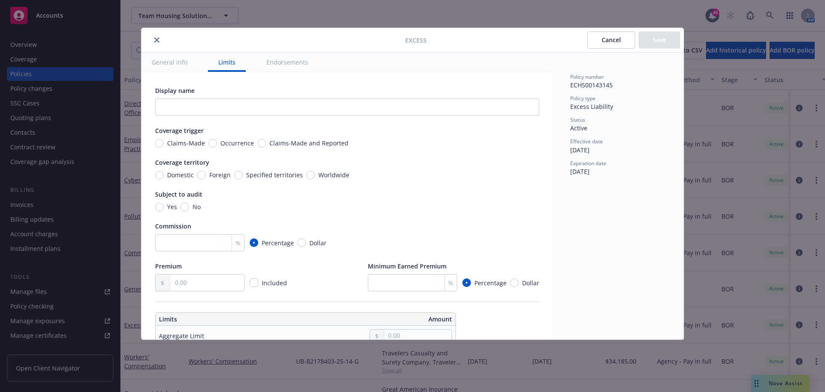
click at [153, 38] on button "close" at bounding box center [157, 40] width 10 height 10
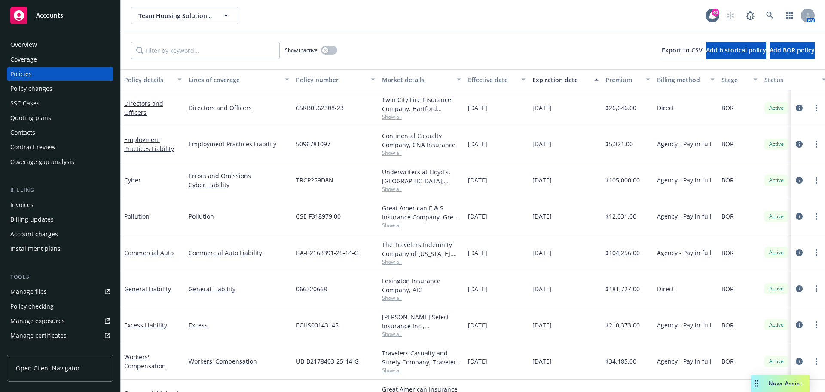
click at [384, 188] on span "Show all" at bounding box center [421, 188] width 79 height 7
click at [357, 167] on div "TRCP259D8N" at bounding box center [336, 180] width 86 height 36
click at [397, 332] on span "Show all" at bounding box center [421, 333] width 79 height 7
click at [260, 308] on div "Excess" at bounding box center [238, 325] width 107 height 36
click at [396, 297] on span "Show all" at bounding box center [421, 297] width 79 height 7
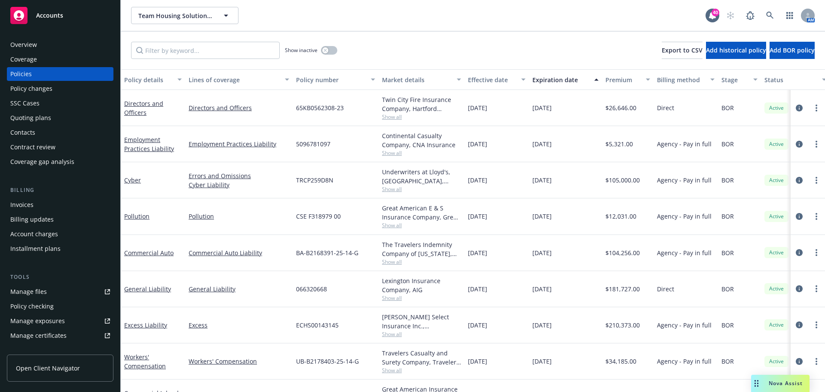
click at [283, 282] on div "General Liability" at bounding box center [238, 289] width 107 height 36
click at [318, 180] on span "TRCP259D8N" at bounding box center [314, 179] width 37 height 9
copy span "TRCP259D8N"
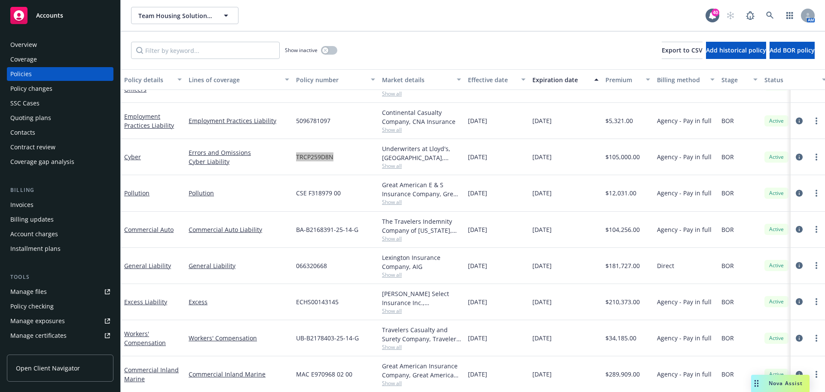
scroll to position [30, 0]
click at [324, 297] on span "ECHS00143145" at bounding box center [317, 301] width 43 height 9
copy span "ECHS00143145"
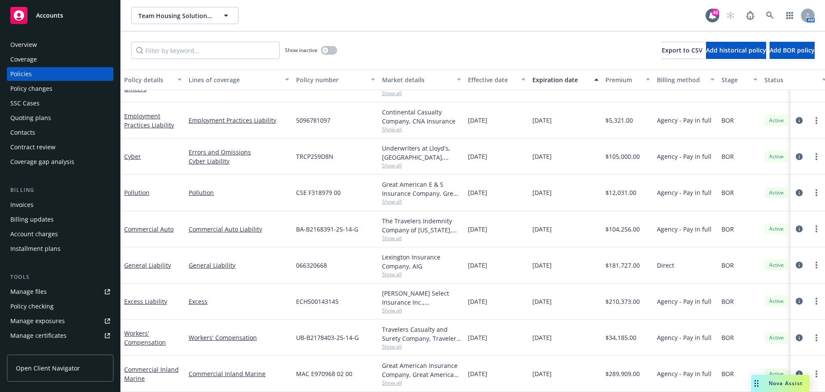
click at [318, 260] on span "066320668" at bounding box center [311, 264] width 31 height 9
copy span "066320668"
click at [771, 17] on icon at bounding box center [770, 16] width 8 height 8
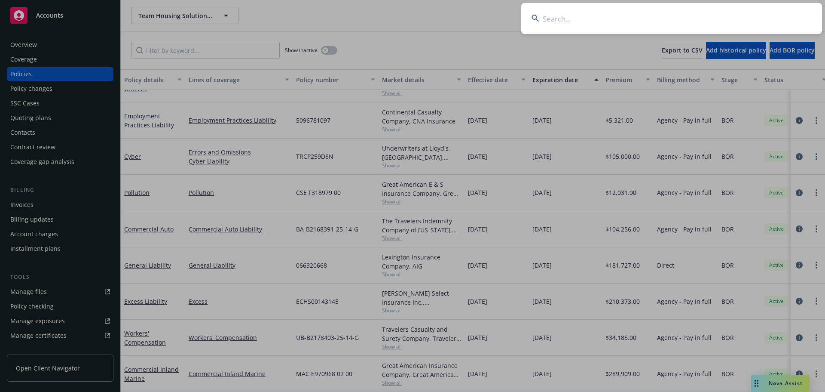
click at [734, 16] on input at bounding box center [671, 18] width 301 height 31
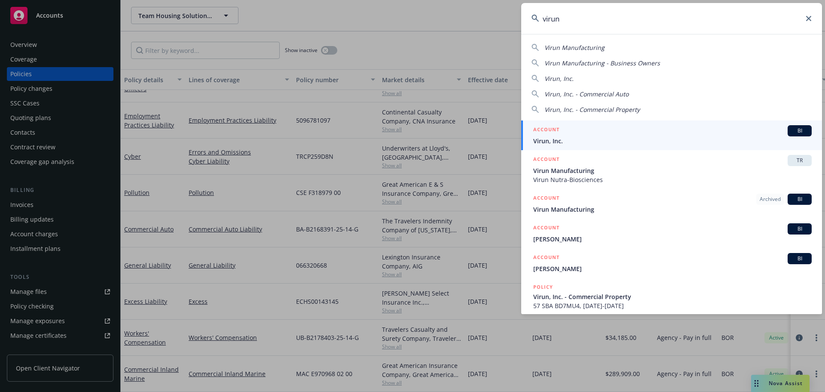
type input "virun"
click at [575, 136] on div "ACCOUNT BI Virun, Inc." at bounding box center [672, 135] width 279 height 20
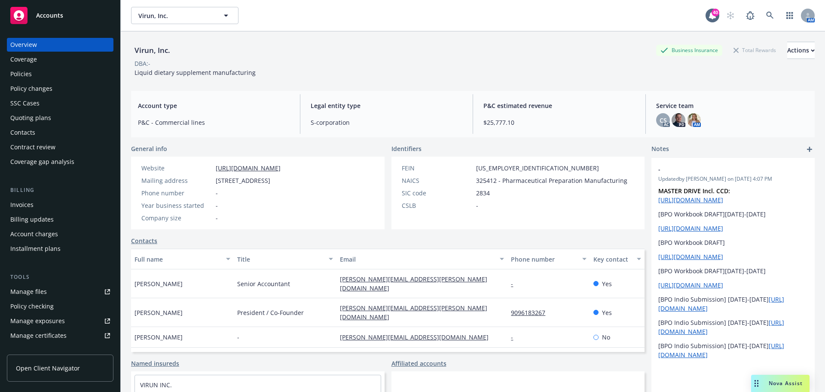
click at [43, 80] on div "Policies" at bounding box center [60, 74] width 100 height 14
